Goal: Transaction & Acquisition: Purchase product/service

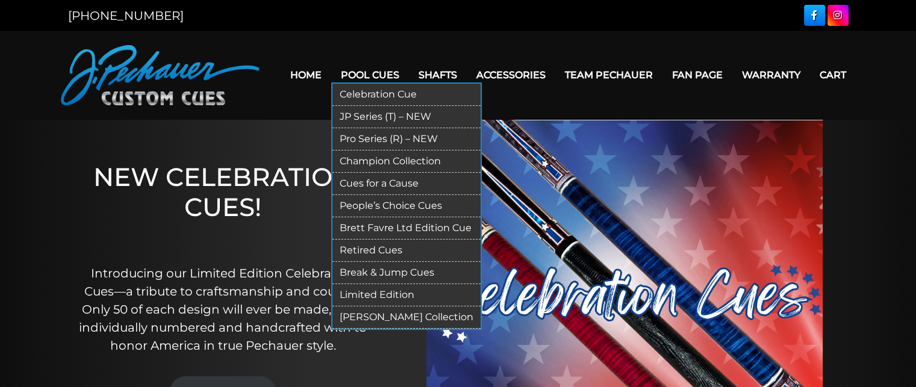
click at [388, 271] on link "Break & Jump Cues" at bounding box center [406, 273] width 148 height 22
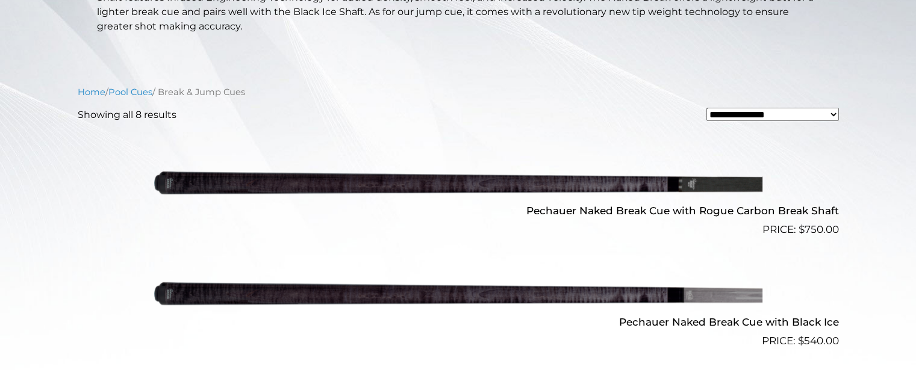
scroll to position [323, 0]
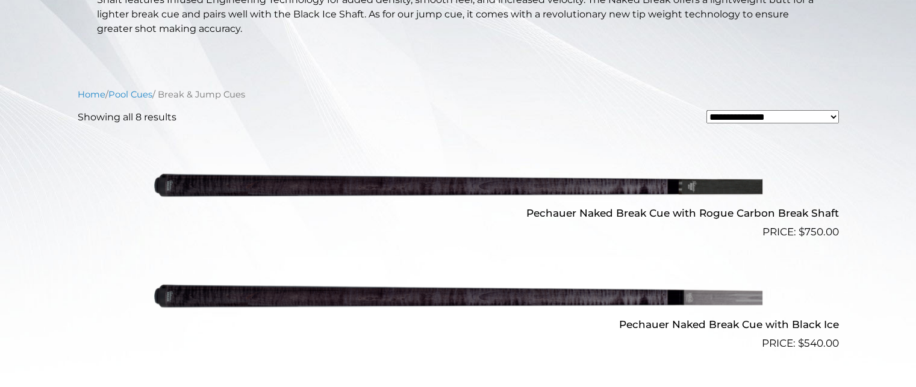
click at [481, 195] on img at bounding box center [458, 184] width 608 height 101
